Goal: Book appointment/travel/reservation

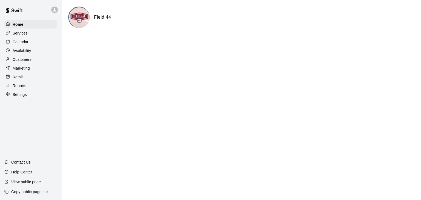
click at [22, 42] on p "Calendar" at bounding box center [21, 41] width 16 height 5
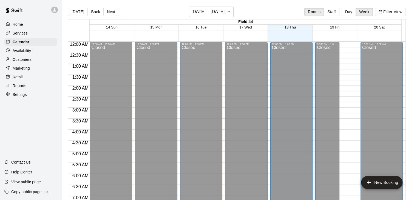
scroll to position [340, 0]
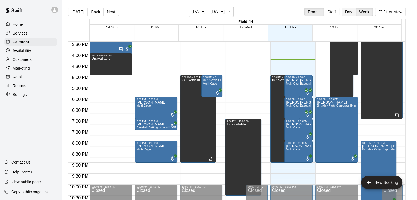
click at [353, 12] on button "Day" at bounding box center [349, 12] width 14 height 8
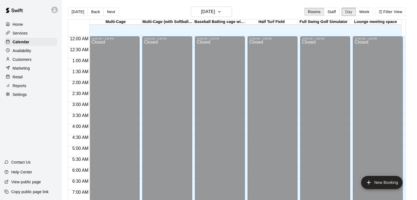
scroll to position [356, 0]
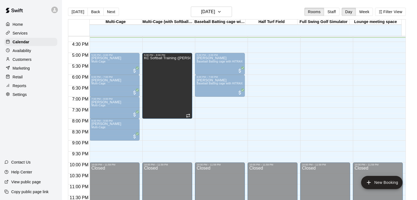
drag, startPoint x: 168, startPoint y: 140, endPoint x: 169, endPoint y: 120, distance: 19.2
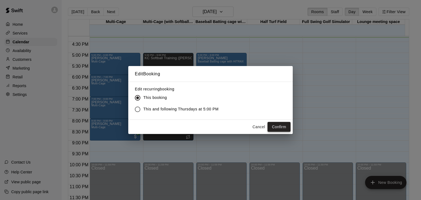
click at [274, 125] on button "Confirm" at bounding box center [279, 127] width 23 height 10
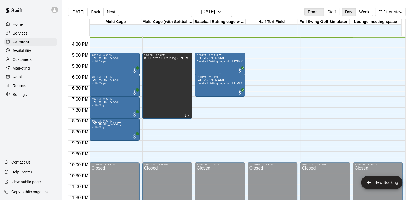
click at [219, 63] on span "Baseball Batting cage with HITRAX" at bounding box center [220, 61] width 46 height 3
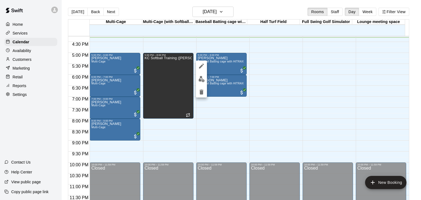
click at [201, 66] on icon "edit" at bounding box center [201, 66] width 7 height 7
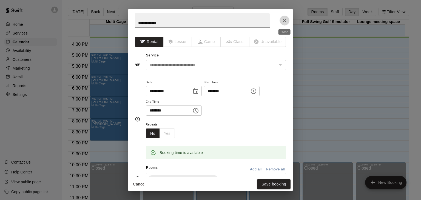
click at [285, 20] on icon "Close" at bounding box center [284, 20] width 3 height 3
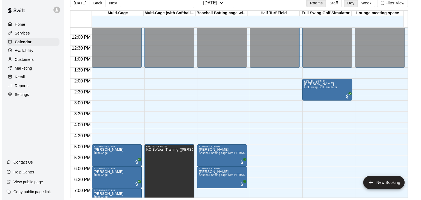
scroll to position [302, 0]
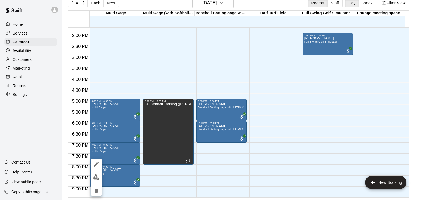
click at [96, 165] on icon "edit" at bounding box center [96, 164] width 5 height 5
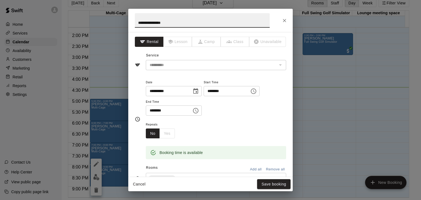
click at [199, 93] on icon "Choose date, selected date is Sep 18, 2025" at bounding box center [196, 91] width 7 height 7
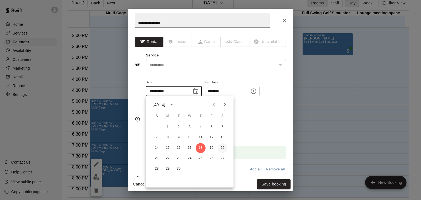
click at [222, 148] on button "20" at bounding box center [223, 148] width 10 height 10
type input "**********"
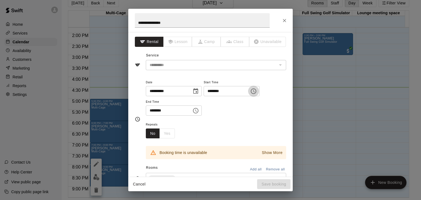
click at [257, 92] on icon "Choose time, selected time is 8:00 PM" at bounding box center [253, 91] width 7 height 7
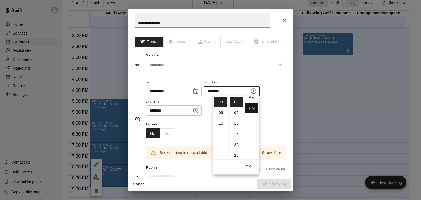
scroll to position [0, 0]
click at [251, 103] on li "AM" at bounding box center [251, 102] width 13 height 10
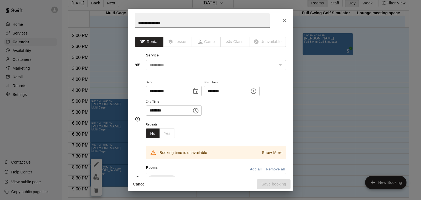
click at [236, 91] on input "********" at bounding box center [225, 91] width 42 height 10
click at [255, 90] on icon "Choose time, selected time is 8:00 AM" at bounding box center [254, 91] width 2 height 2
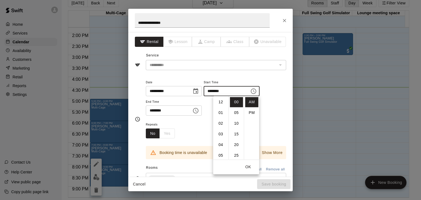
scroll to position [86, 0]
click at [220, 123] on li "10" at bounding box center [220, 123] width 13 height 10
type input "********"
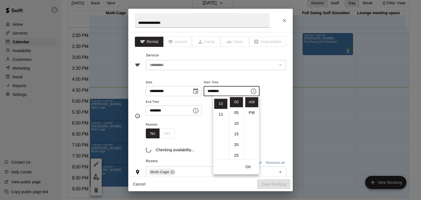
scroll to position [107, 0]
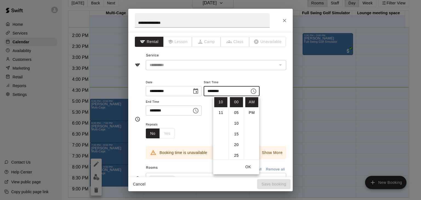
click at [199, 110] on icon "Choose time, selected time is 9:00 PM" at bounding box center [196, 110] width 7 height 7
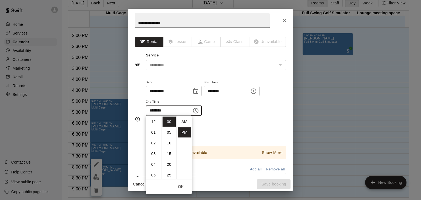
scroll to position [10, 0]
click at [186, 125] on li "PM" at bounding box center [184, 123] width 13 height 10
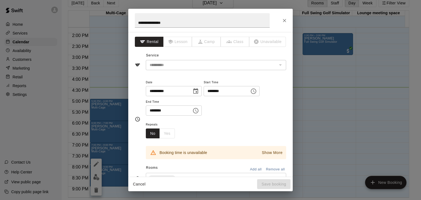
click at [199, 111] on icon "Choose time, selected time is 9:00 PM" at bounding box center [196, 110] width 7 height 7
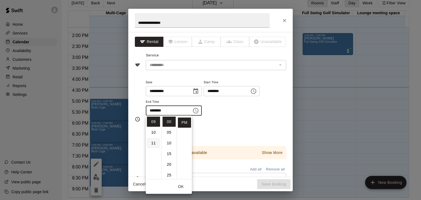
click at [153, 143] on li "11" at bounding box center [153, 143] width 13 height 10
type input "********"
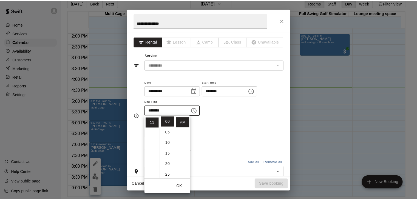
scroll to position [117, 0]
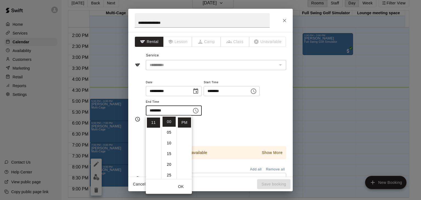
click at [242, 120] on div "**********" at bounding box center [216, 100] width 140 height 43
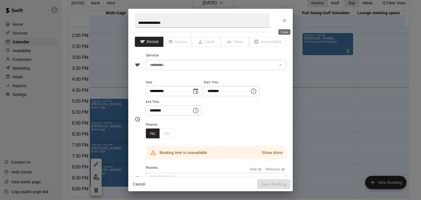
click at [282, 22] on icon "Close" at bounding box center [284, 20] width 5 height 5
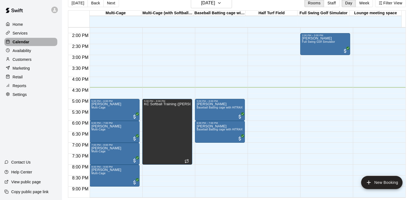
click at [32, 44] on div "Calendar" at bounding box center [30, 42] width 53 height 8
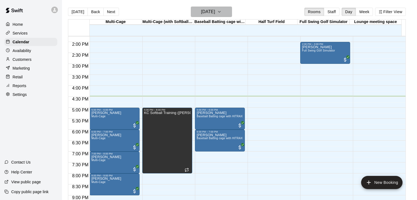
click at [213, 10] on h6 "[DATE]" at bounding box center [208, 12] width 14 height 8
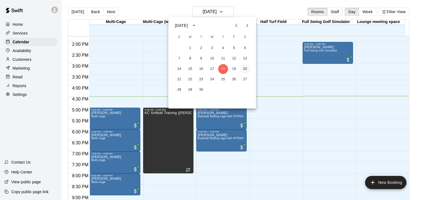
click at [246, 69] on button "20" at bounding box center [245, 69] width 10 height 10
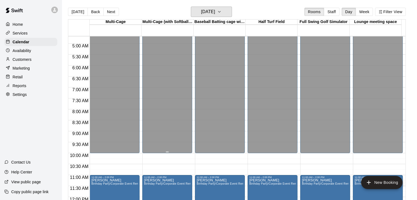
scroll to position [137, 0]
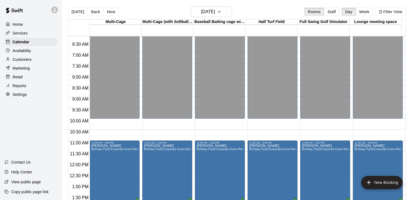
click at [117, 127] on div "12:00 AM – 10:00 AM Closed 11:00 AM – 2:00 PM [PERSON_NAME] Birthday Party/Corp…" at bounding box center [115, 162] width 50 height 527
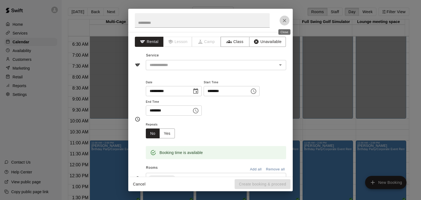
drag, startPoint x: 285, startPoint y: 21, endPoint x: 222, endPoint y: 50, distance: 69.9
click at [285, 21] on icon "Close" at bounding box center [284, 20] width 5 height 5
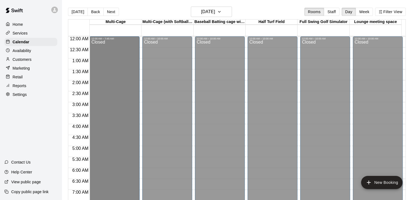
scroll to position [0, 0]
drag, startPoint x: 114, startPoint y: 118, endPoint x: 115, endPoint y: 200, distance: 82.3
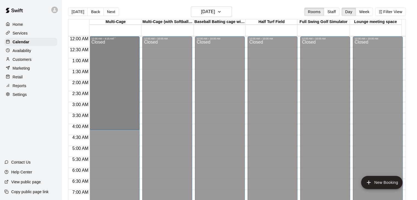
drag, startPoint x: 114, startPoint y: 118, endPoint x: 116, endPoint y: 133, distance: 15.5
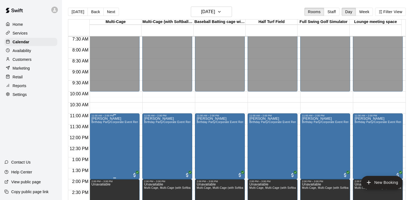
scroll to position [165, 0]
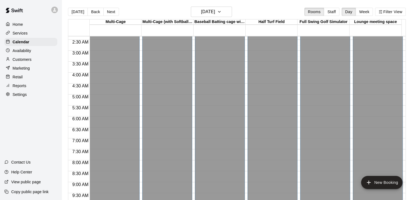
scroll to position [0, 0]
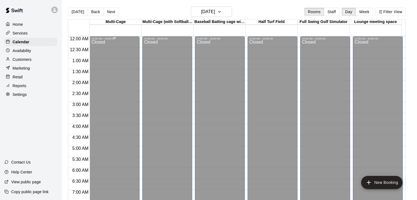
click at [124, 75] on div "Closed" at bounding box center [114, 149] width 47 height 218
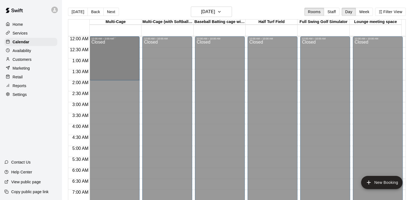
drag, startPoint x: 114, startPoint y: 90, endPoint x: 113, endPoint y: 85, distance: 5.5
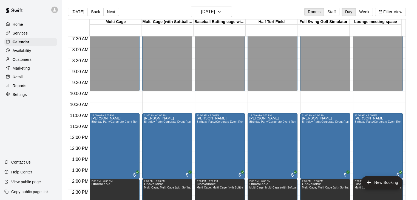
scroll to position [165, 0]
click at [117, 102] on div "12:00 AM – 10:00 AM Closed 11:00 AM – 2:00 PM [PERSON_NAME] Birthday Party/Corp…" at bounding box center [115, 135] width 50 height 527
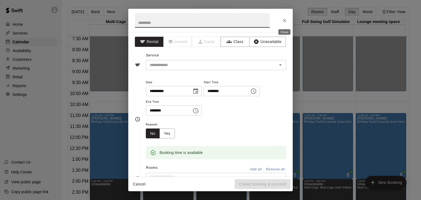
click at [284, 21] on icon "Close" at bounding box center [284, 20] width 3 height 3
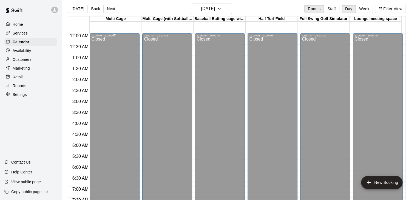
scroll to position [0, 0]
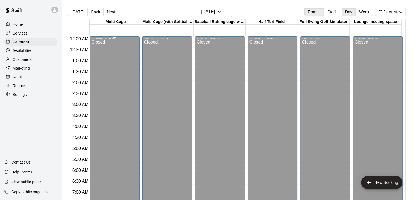
click at [117, 47] on div "Closed" at bounding box center [114, 149] width 47 height 218
drag, startPoint x: 114, startPoint y: 63, endPoint x: 114, endPoint y: 56, distance: 6.3
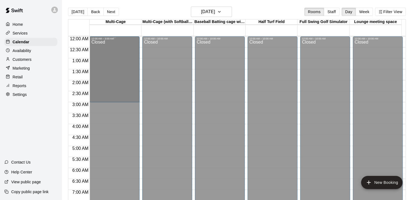
drag, startPoint x: 114, startPoint y: 117, endPoint x: 113, endPoint y: 107, distance: 10.4
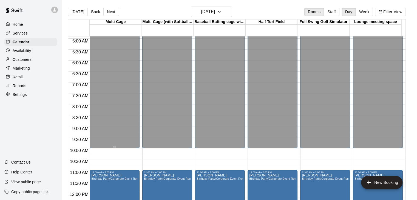
scroll to position [137, 0]
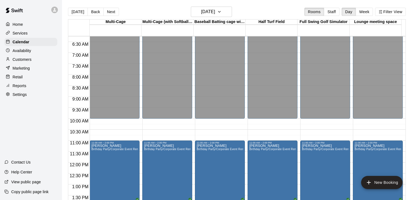
click at [115, 124] on div "12:00 AM – 10:00 AM Closed 11:00 AM – 2:00 PM [PERSON_NAME] Birthday Party/Corp…" at bounding box center [115, 162] width 50 height 527
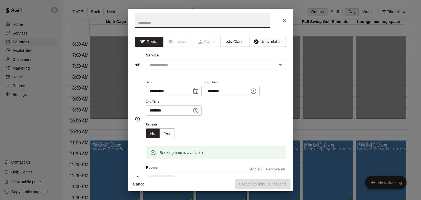
click at [284, 18] on icon "Close" at bounding box center [284, 20] width 5 height 5
